Goal: Task Accomplishment & Management: Use online tool/utility

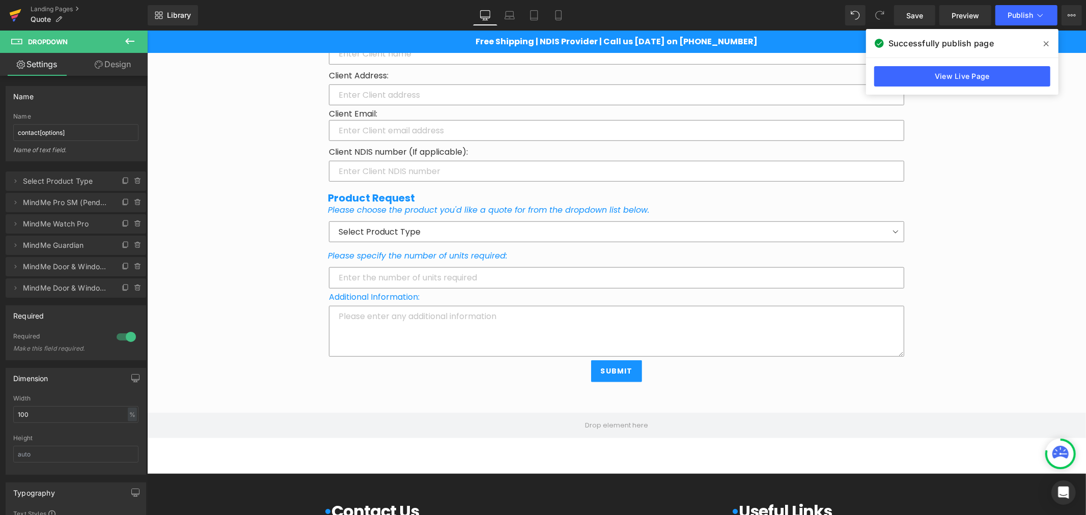
click at [11, 14] on icon at bounding box center [16, 12] width 12 height 7
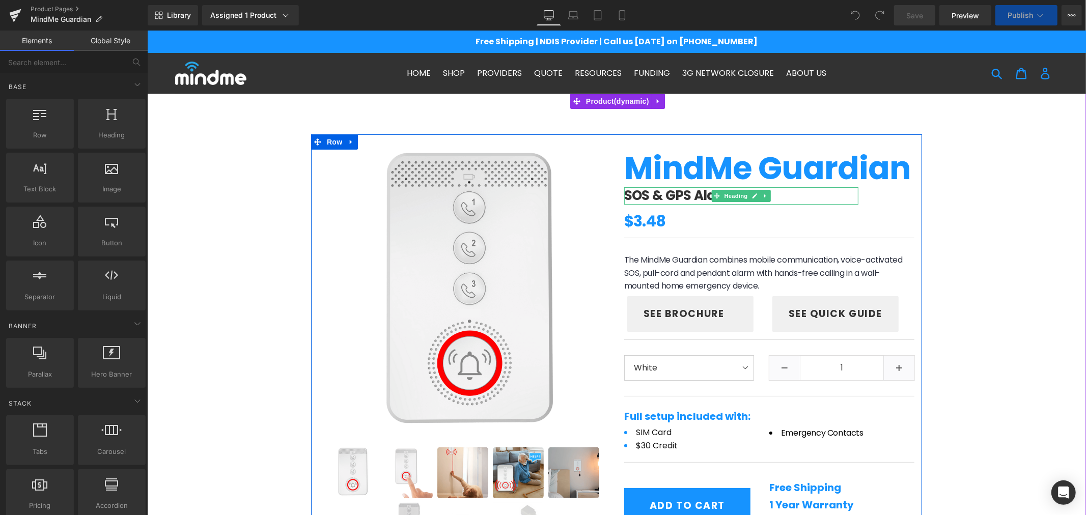
click at [628, 190] on h2 "SOS & GPS Alarm" at bounding box center [741, 195] width 234 height 17
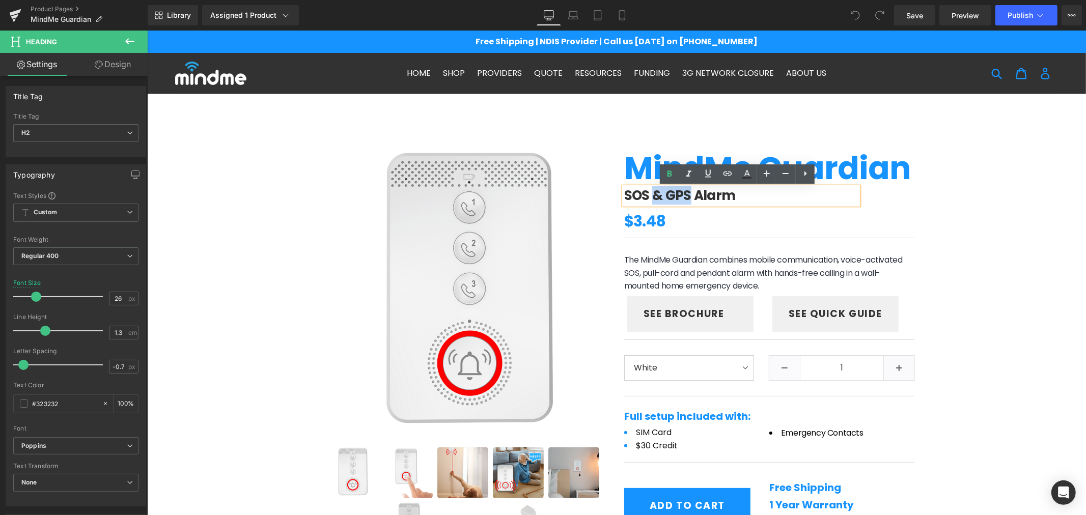
drag, startPoint x: 647, startPoint y: 195, endPoint x: 683, endPoint y: 189, distance: 36.0
click at [683, 189] on h2 "SOS & GPS Alarm" at bounding box center [741, 195] width 234 height 17
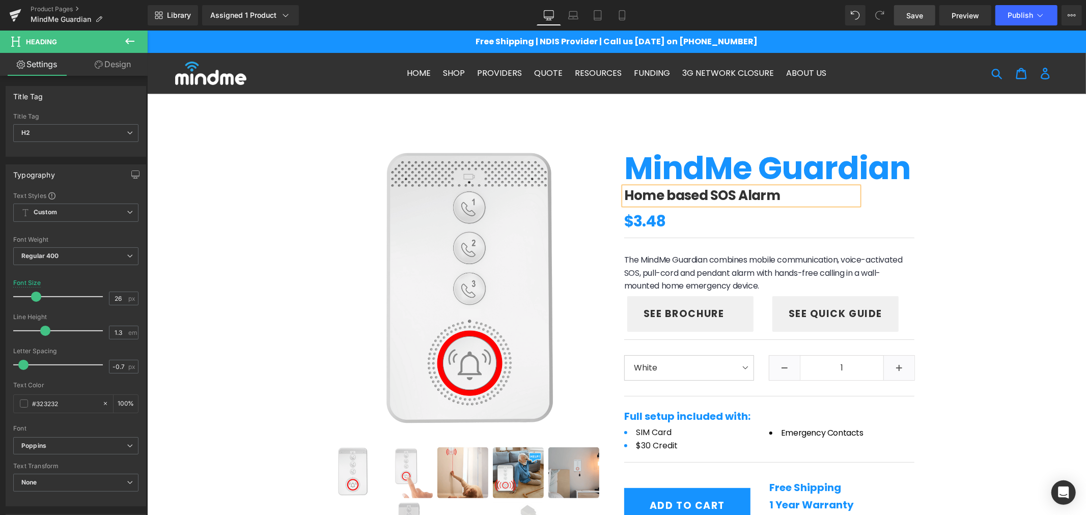
click at [911, 17] on span "Save" at bounding box center [915, 15] width 17 height 11
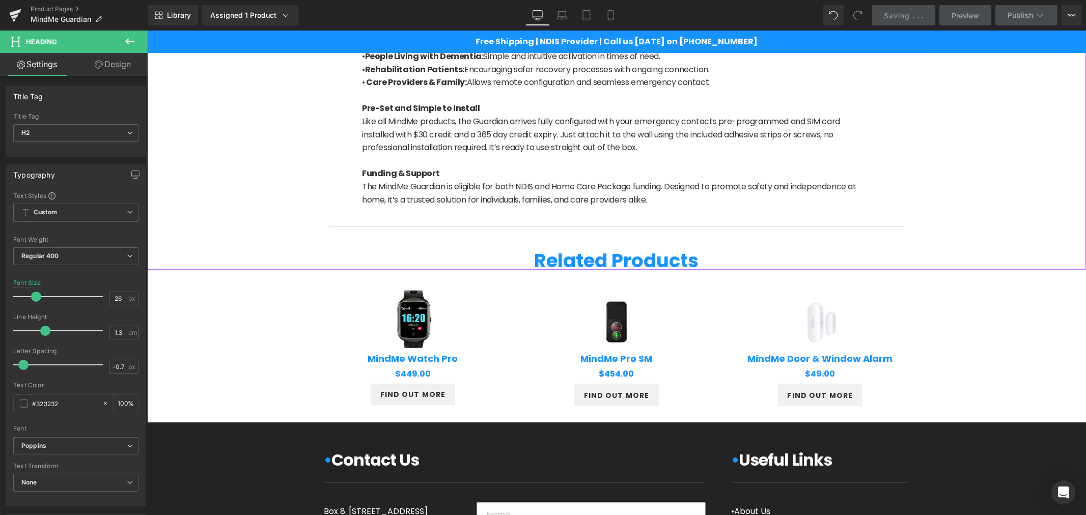
scroll to position [1000, 0]
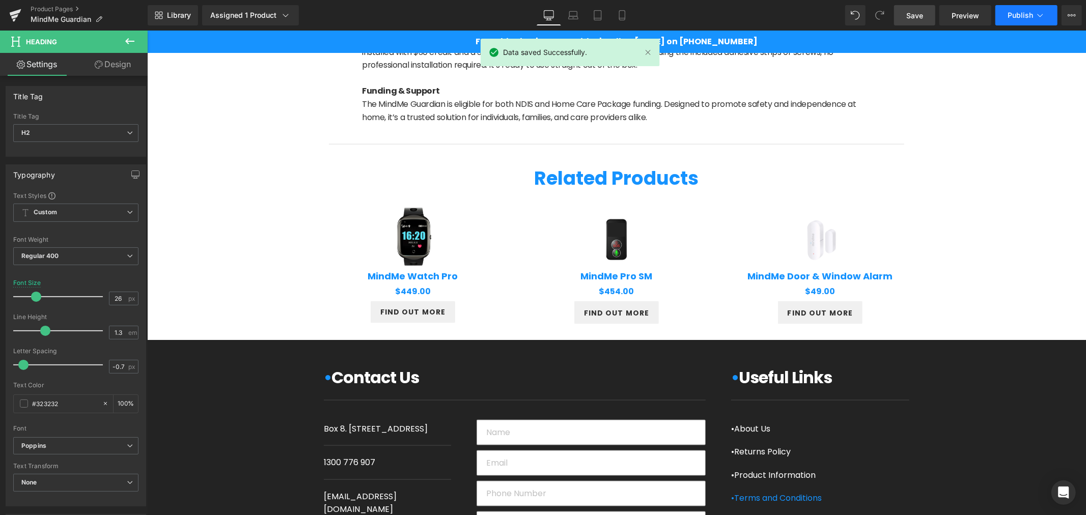
click at [1030, 17] on span "Publish" at bounding box center [1020, 15] width 25 height 8
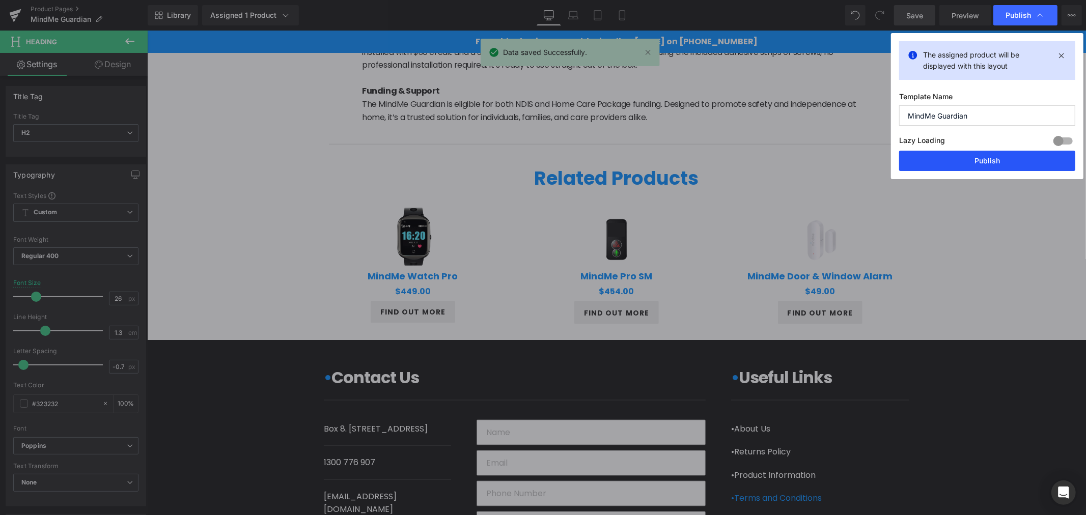
drag, startPoint x: 941, startPoint y: 155, endPoint x: 793, endPoint y: 125, distance: 150.8
click at [941, 155] on button "Publish" at bounding box center [987, 161] width 176 height 20
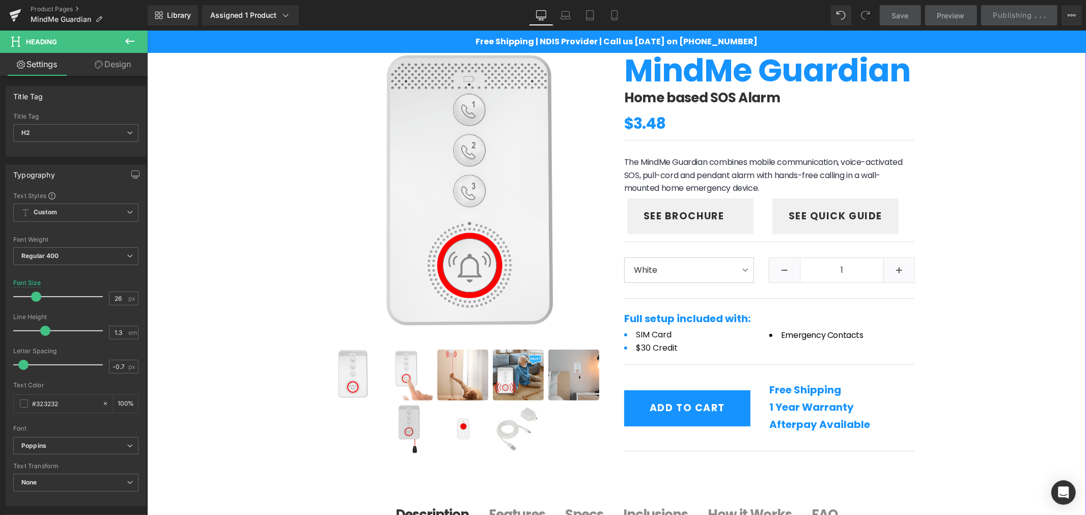
scroll to position [94, 0]
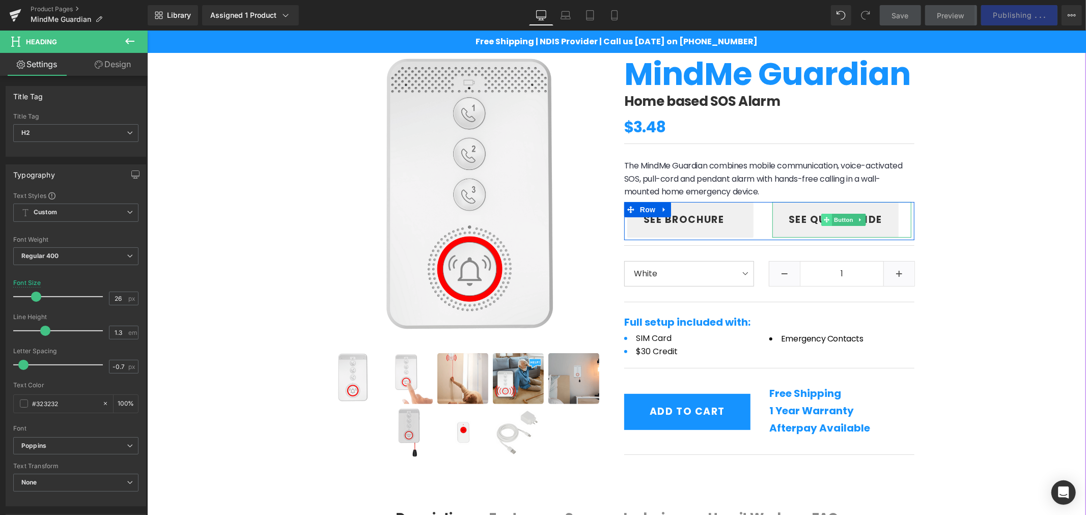
click at [827, 224] on span at bounding box center [826, 219] width 11 height 12
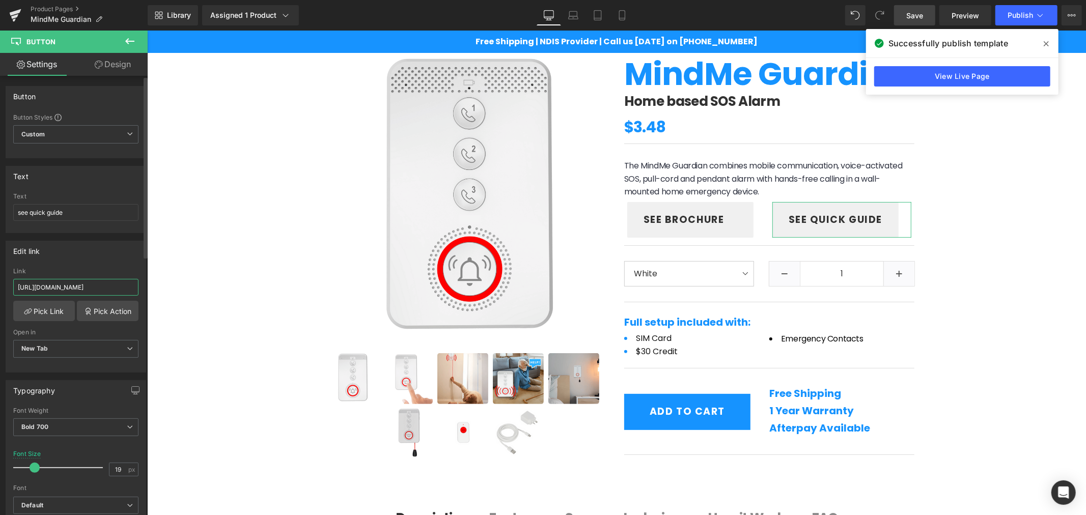
click at [63, 279] on input "https://cdn.shopify.com/s/files/1/0065/3737/9943/files/User_Guide_MMG_v_1.0.pdf…" at bounding box center [75, 287] width 125 height 17
drag, startPoint x: 69, startPoint y: 287, endPoint x: 140, endPoint y: 290, distance: 71.4
click at [140, 290] on div "https://cdn.shopify.com/s/files/1/0065/3737/9943/files/User_Guide_MMG_v_1.0.pdf…" at bounding box center [76, 320] width 140 height 104
click at [674, 212] on span "see brochure" at bounding box center [683, 219] width 80 height 15
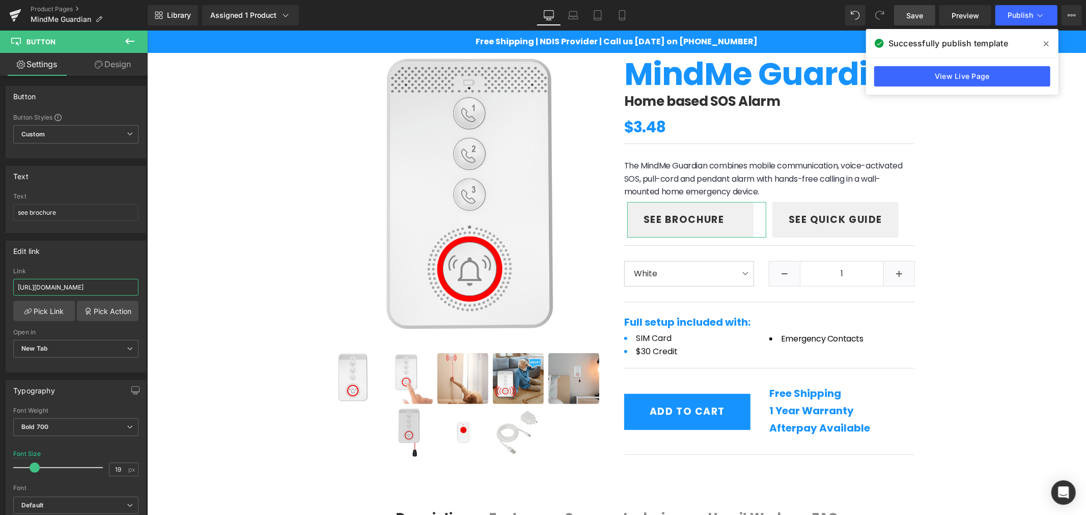
scroll to position [0, 172]
drag, startPoint x: 227, startPoint y: 316, endPoint x: 148, endPoint y: 285, distance: 85.5
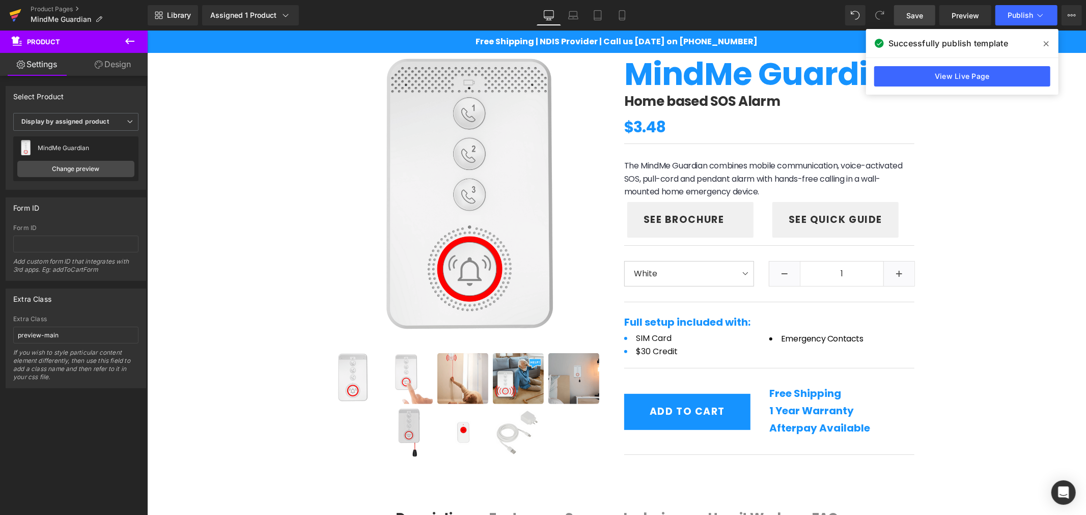
click at [19, 6] on icon at bounding box center [15, 15] width 12 height 25
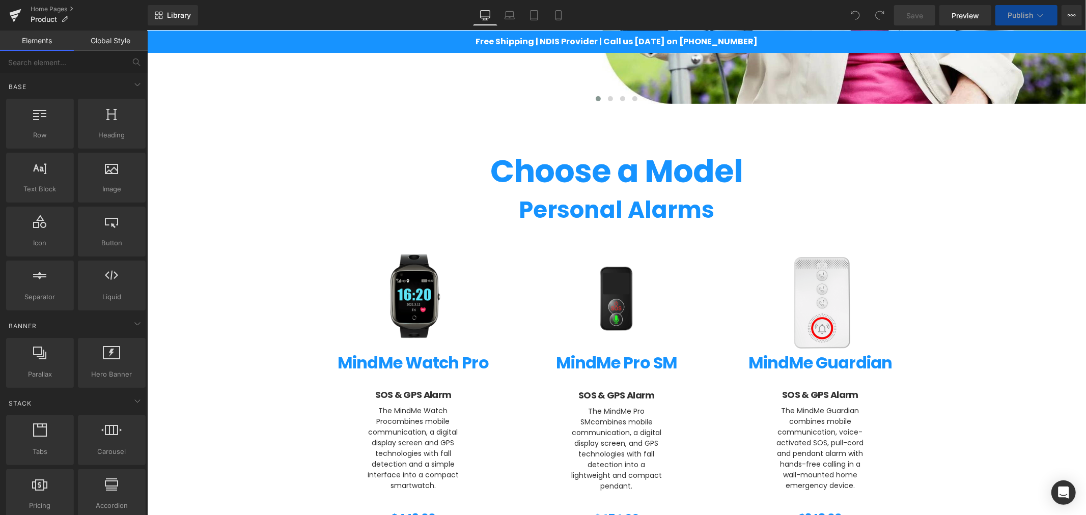
scroll to position [434, 0]
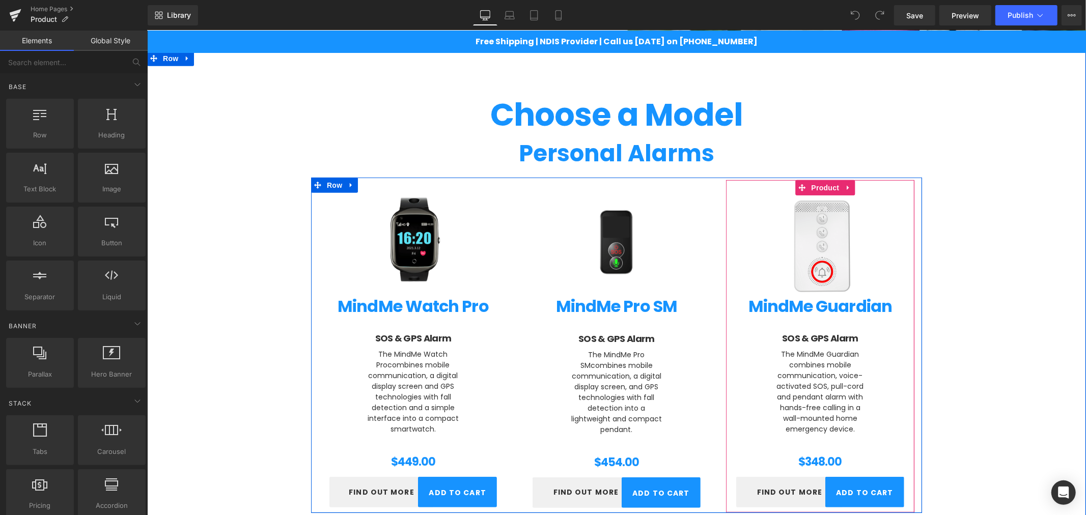
click at [762, 324] on div "(P) Image MindMe Guardian (P) Title SOS & GPS Alarm Heading The MindMe Guardian…" at bounding box center [820, 369] width 178 height 288
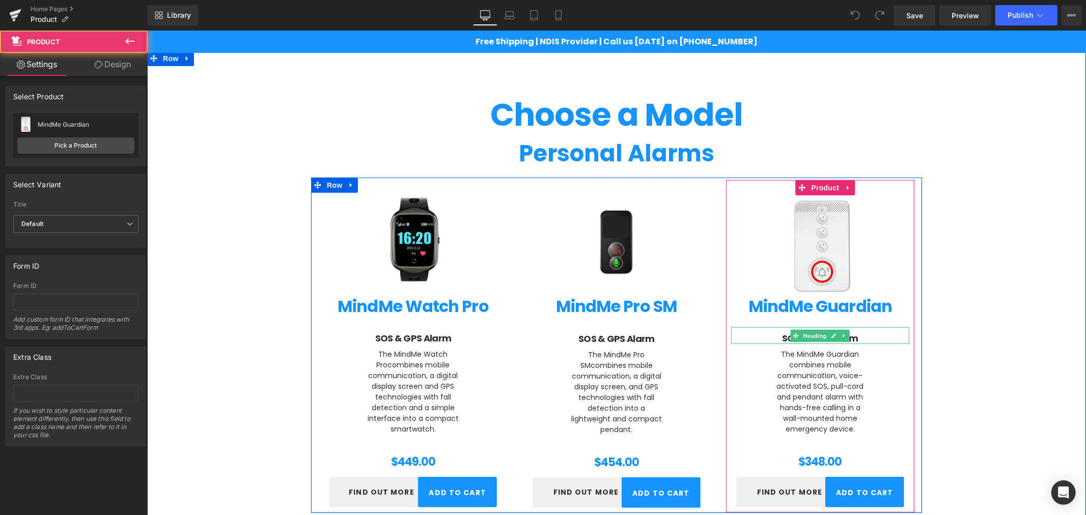
click at [766, 334] on h2 "SOS & GPS Alarm" at bounding box center [820, 338] width 178 height 12
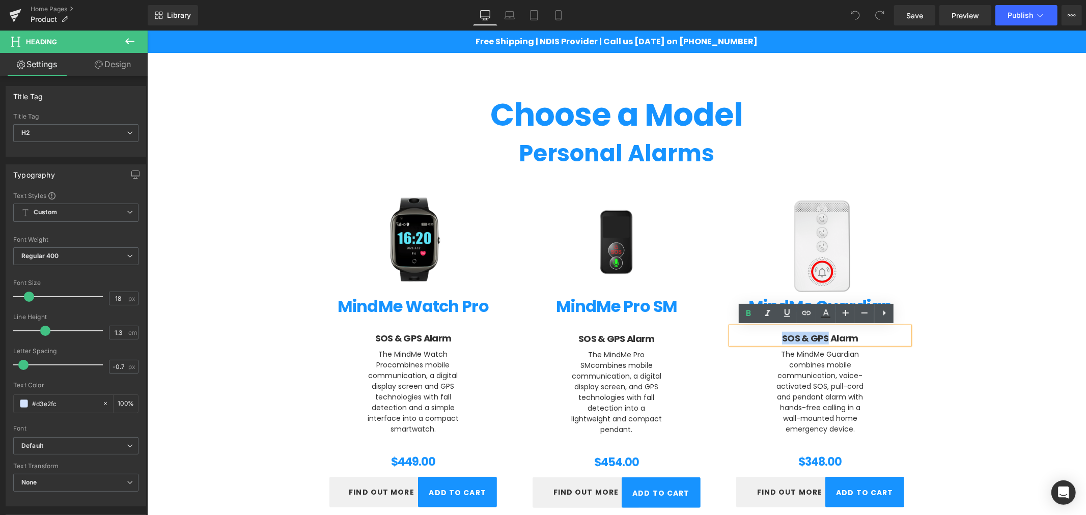
drag, startPoint x: 766, startPoint y: 334, endPoint x: 822, endPoint y: 336, distance: 56.0
click at [822, 336] on h2 "SOS & GPS Alarm" at bounding box center [820, 338] width 178 height 12
click at [778, 336] on h2 "SOS & GPS Alarm" at bounding box center [820, 338] width 178 height 12
drag, startPoint x: 778, startPoint y: 336, endPoint x: 854, endPoint y: 333, distance: 75.9
click at [854, 333] on h2 "SOS & GPS Alarm" at bounding box center [820, 338] width 178 height 12
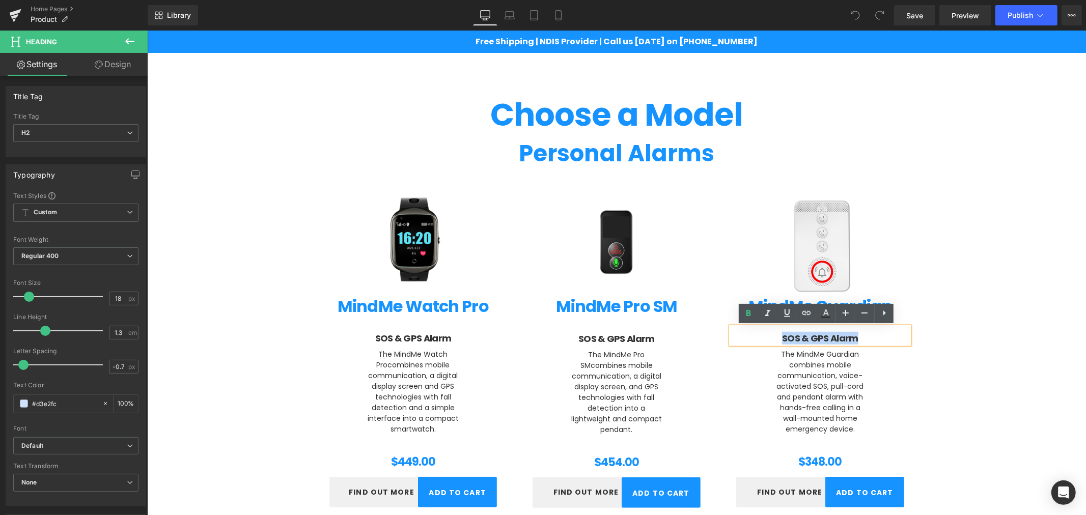
paste div
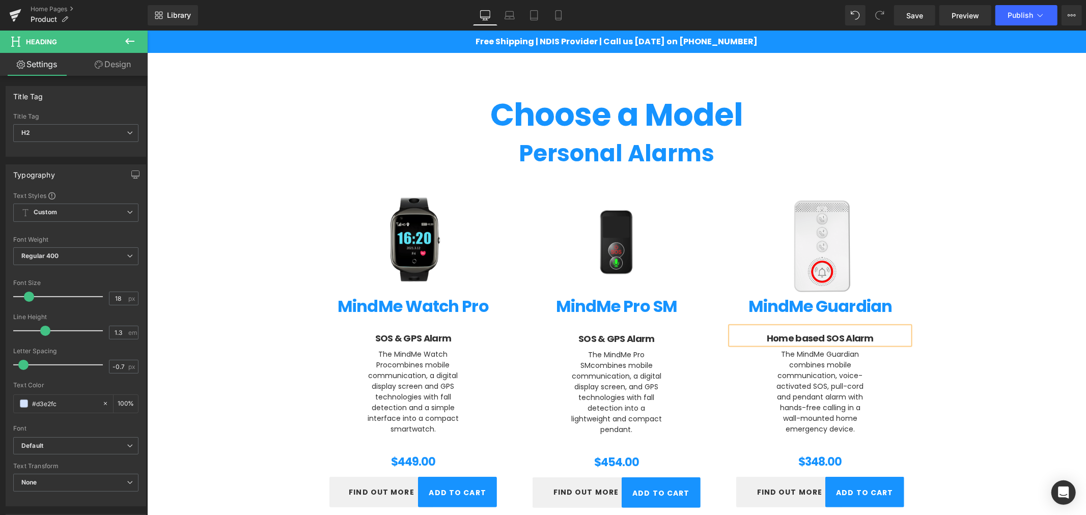
click at [942, 374] on div "Choose a Model Heading Personal Alarms Heading Text Block (P) Image MindMe Watc…" at bounding box center [616, 523] width 939 height 852
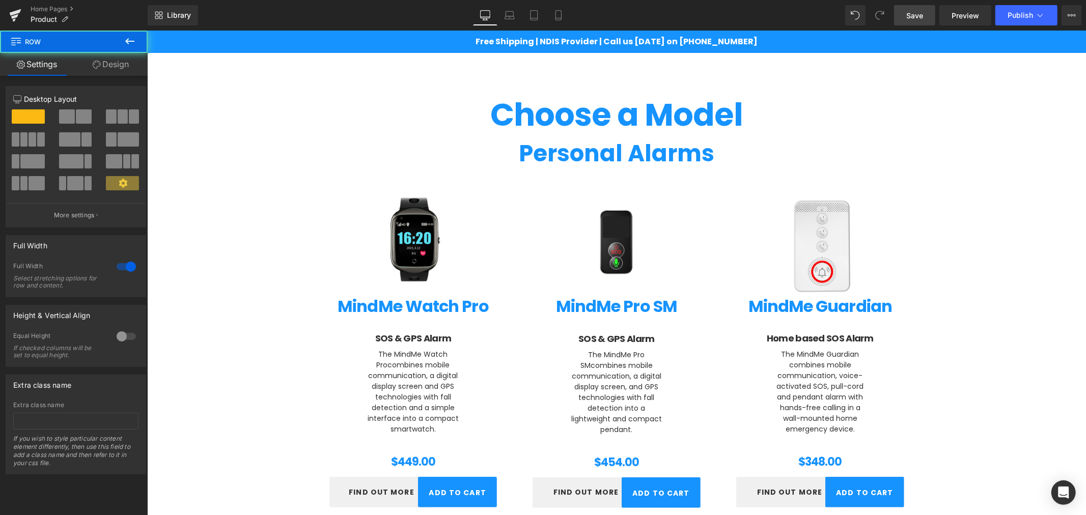
drag, startPoint x: 915, startPoint y: 13, endPoint x: 788, endPoint y: 4, distance: 127.6
click at [915, 13] on span "Save" at bounding box center [915, 15] width 17 height 11
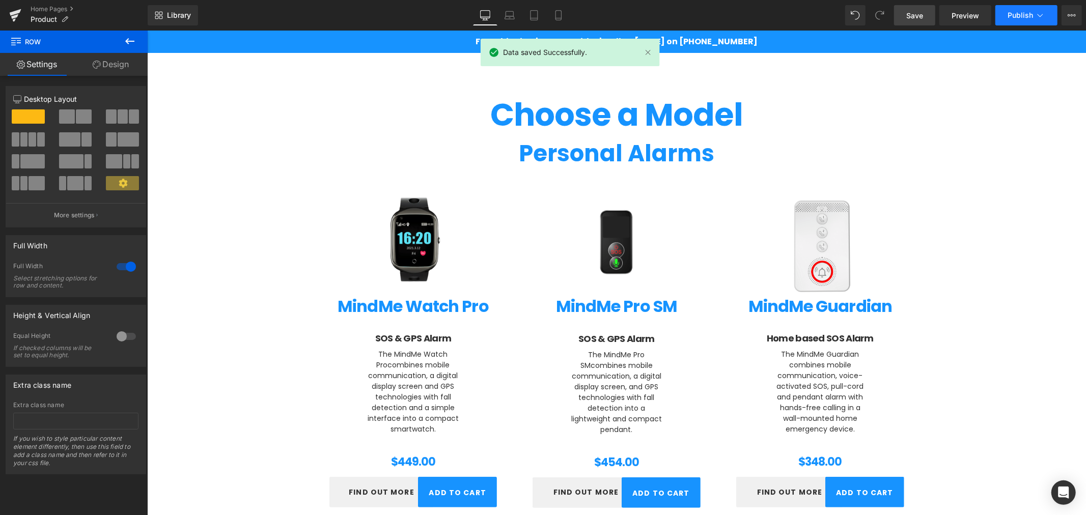
click at [1007, 14] on button "Publish" at bounding box center [1027, 15] width 62 height 20
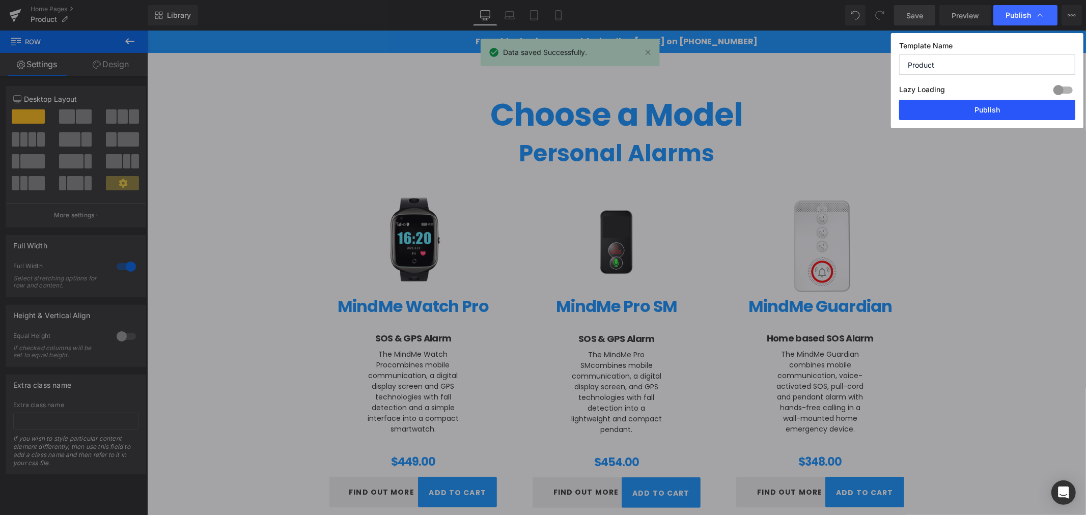
click at [976, 111] on button "Publish" at bounding box center [987, 110] width 176 height 20
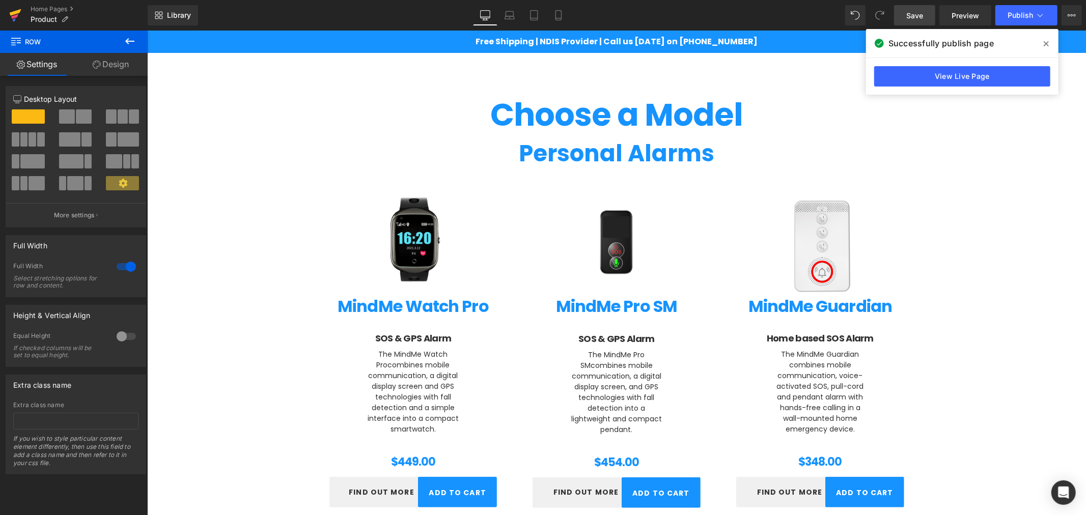
click at [18, 11] on icon at bounding box center [16, 12] width 12 height 7
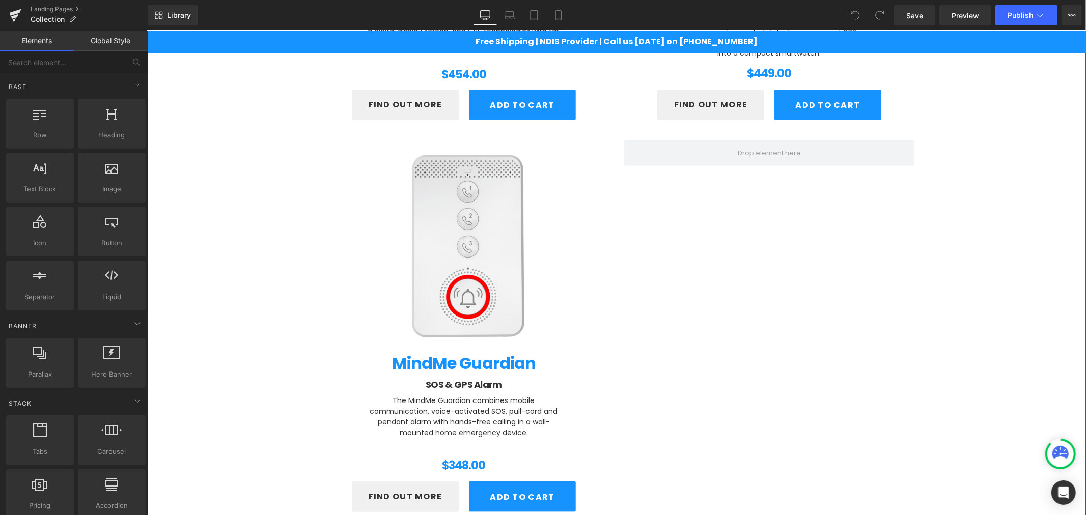
scroll to position [566, 0]
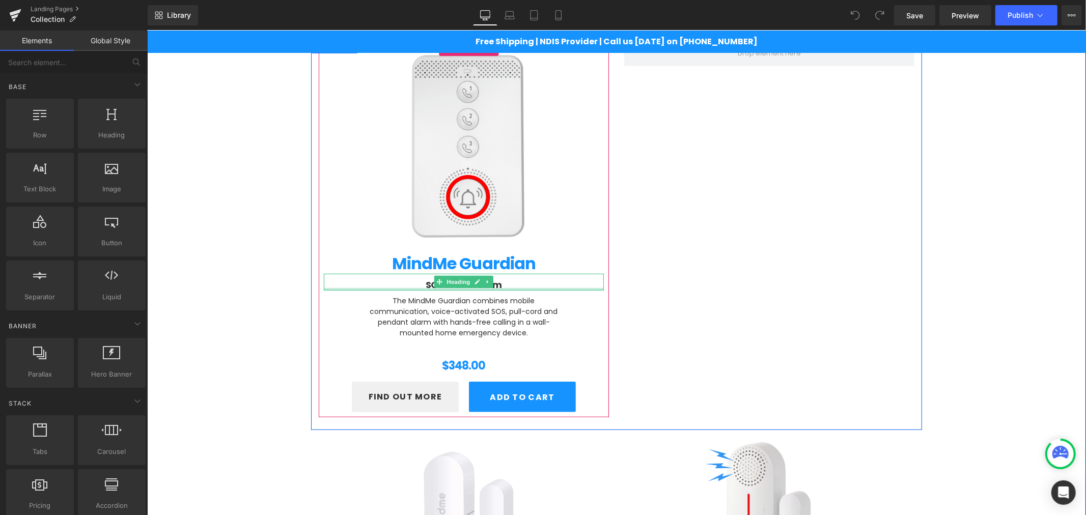
click at [417, 287] on h2 "SOS & GPS Alarm" at bounding box center [463, 285] width 280 height 12
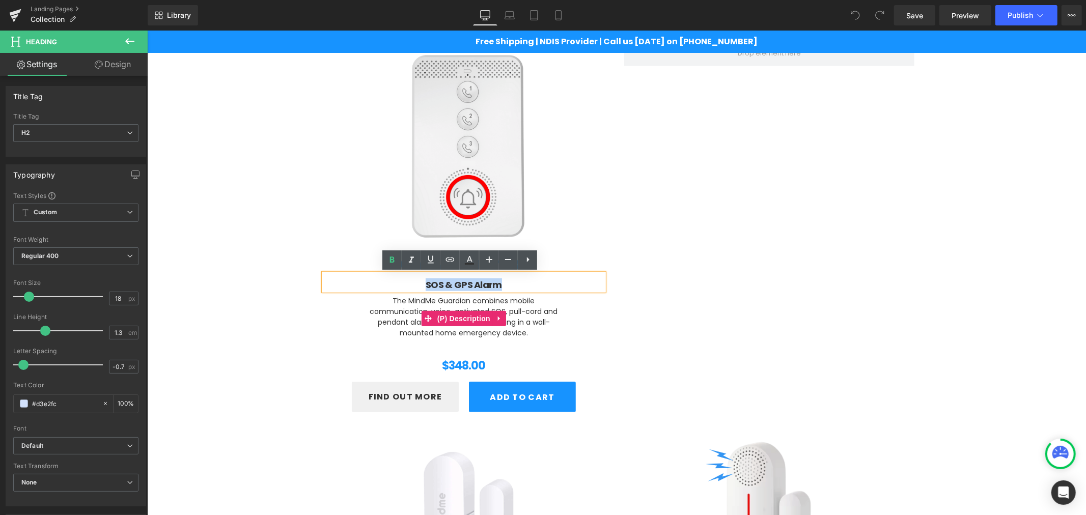
drag, startPoint x: 421, startPoint y: 283, endPoint x: 522, endPoint y: 290, distance: 101.1
click at [522, 290] on div "(P) Image MindMe Guardian (P) Title SOS & GPS Alarm Heading The MindMe Guardian…" at bounding box center [463, 242] width 280 height 349
paste div
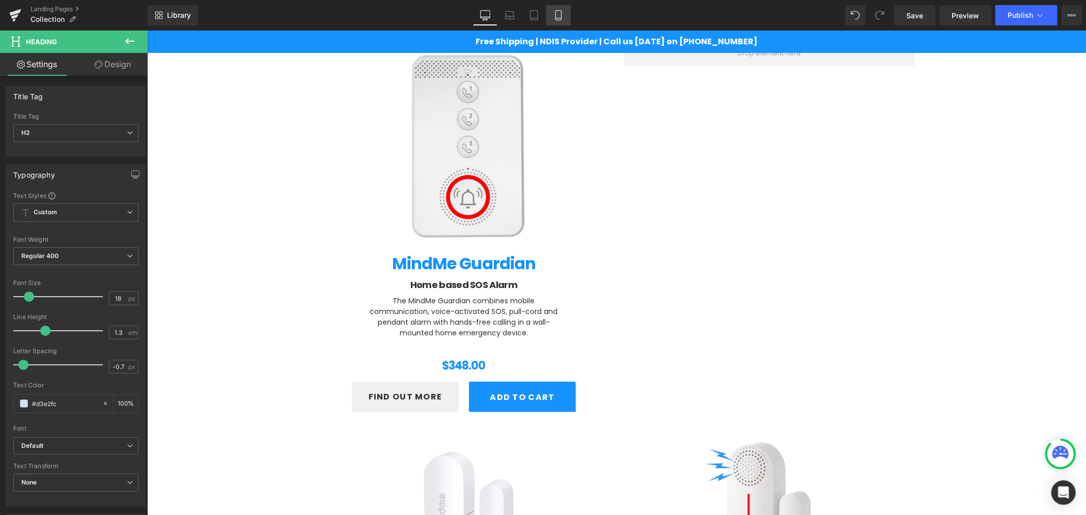
click at [558, 14] on icon at bounding box center [559, 15] width 10 height 10
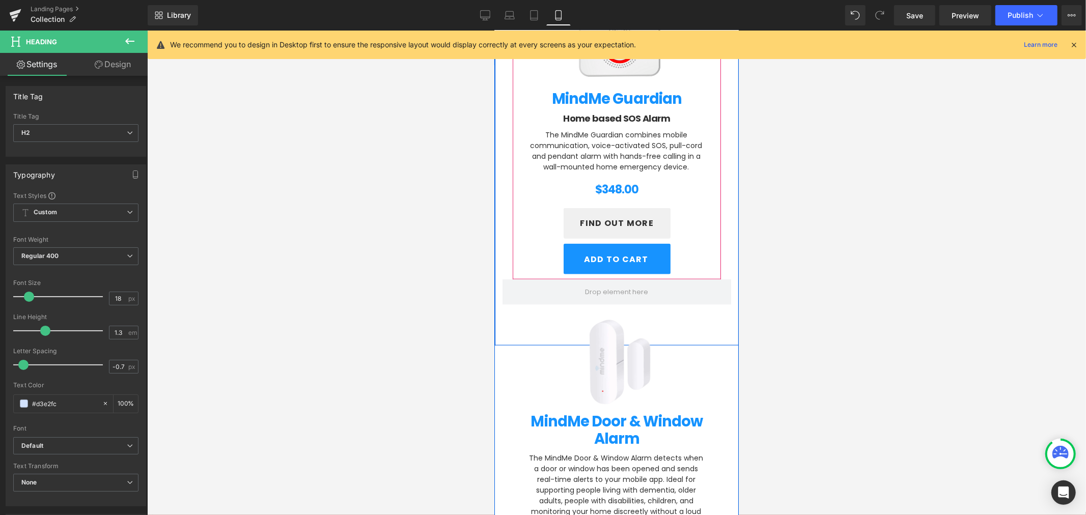
scroll to position [914, 0]
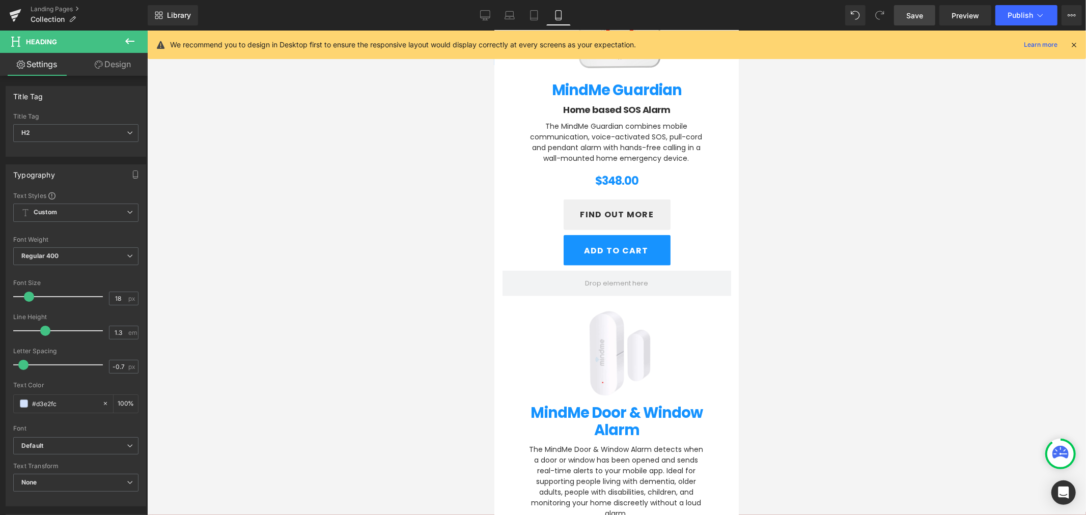
click at [899, 16] on link "Save" at bounding box center [914, 15] width 41 height 20
click at [499, 15] on link "Laptop" at bounding box center [510, 15] width 24 height 20
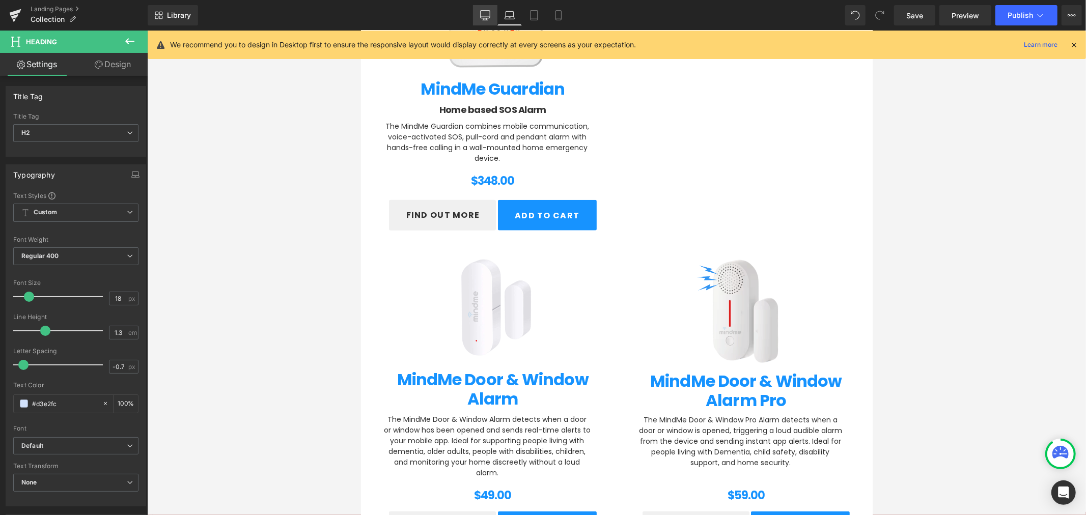
click at [490, 17] on icon at bounding box center [485, 17] width 10 height 0
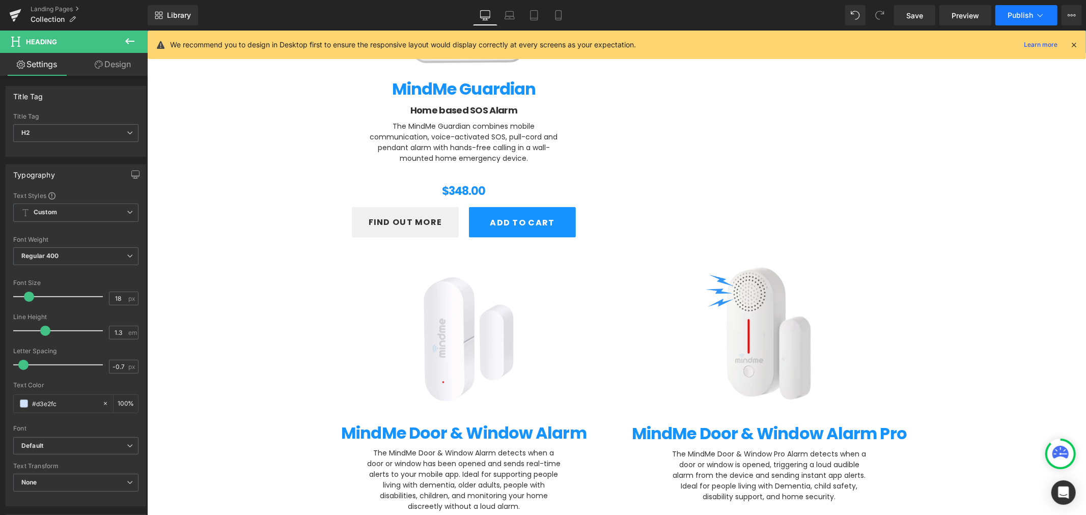
click at [1009, 22] on button "Publish" at bounding box center [1027, 15] width 62 height 20
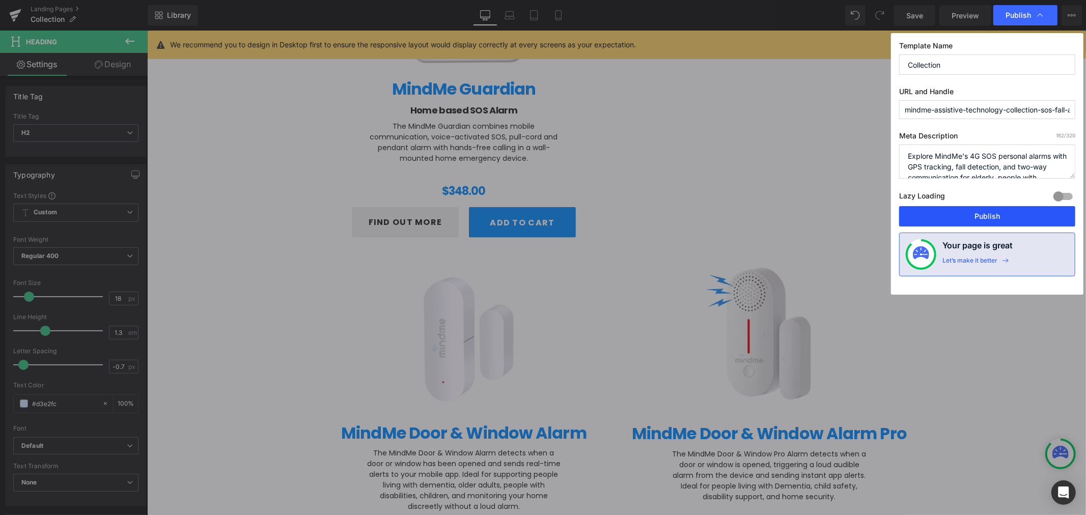
drag, startPoint x: 948, startPoint y: 217, endPoint x: 785, endPoint y: 180, distance: 167.3
click at [948, 217] on button "Publish" at bounding box center [987, 216] width 176 height 20
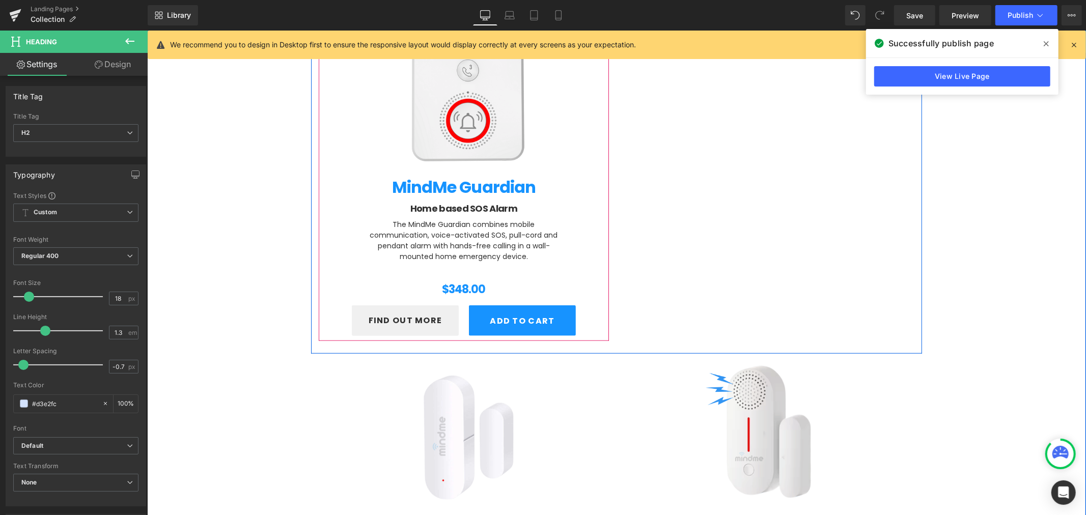
scroll to position [608, 0]
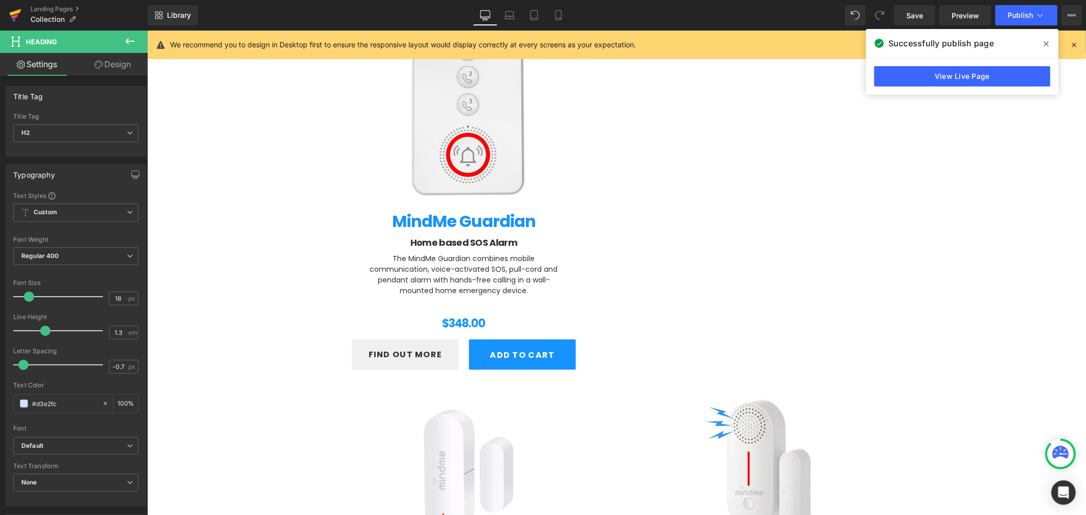
click at [14, 12] on icon at bounding box center [16, 12] width 12 height 7
